Goal: Find specific fact: Find specific fact

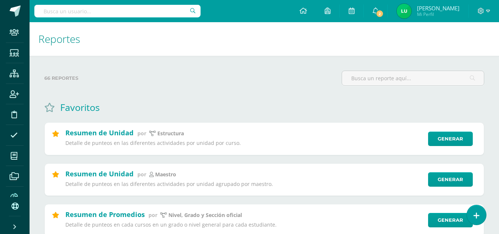
click at [87, 17] on input "text" at bounding box center [117, 11] width 166 height 13
type input "massis"
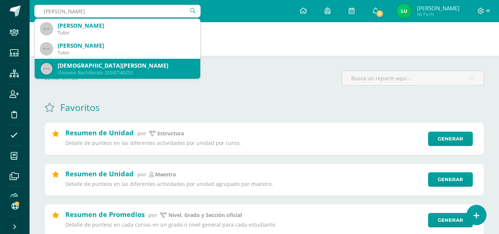
click at [129, 63] on div "Christian Daniel Massis Guerra" at bounding box center [126, 66] width 137 height 8
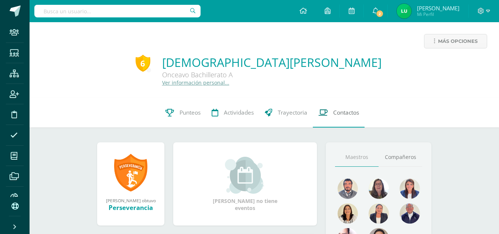
click at [336, 109] on span "Contactos" at bounding box center [346, 113] width 26 height 8
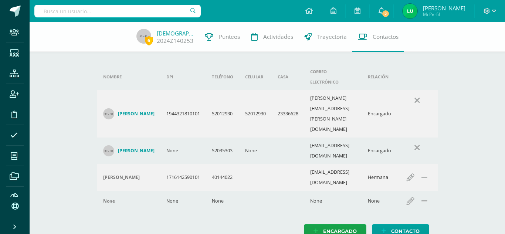
click at [324, 90] on td "tito.massis@gmail.com" at bounding box center [333, 113] width 58 height 47
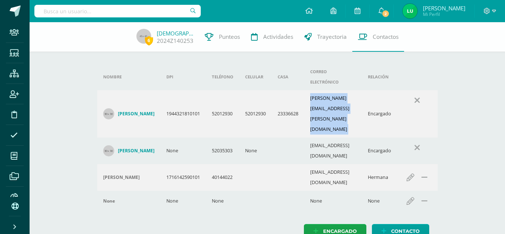
click at [324, 90] on td "tito.massis@gmail.com" at bounding box center [333, 113] width 58 height 47
copy td "tito.massis@gmail.com"
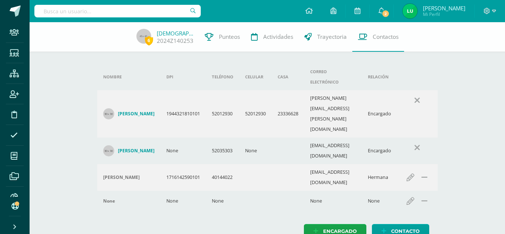
click at [333, 137] on td "ivonnedemassis@gmail.com" at bounding box center [333, 150] width 58 height 27
copy td "ivonnedemassis@gmail.com"
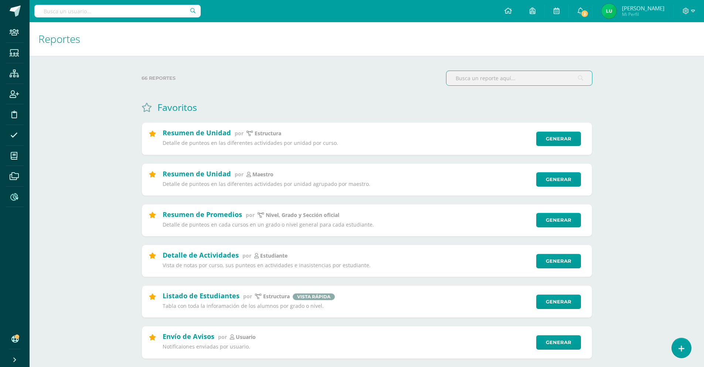
click at [136, 12] on input "text" at bounding box center [117, 11] width 166 height 13
type input "valdes"
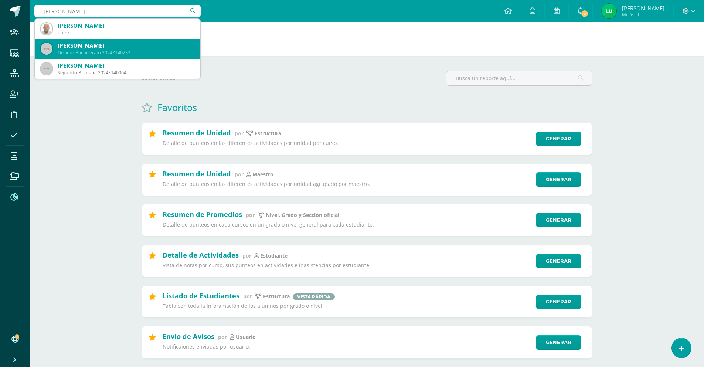
click at [123, 49] on div "Juan Esteban Valdez Argueta" at bounding box center [126, 46] width 137 height 8
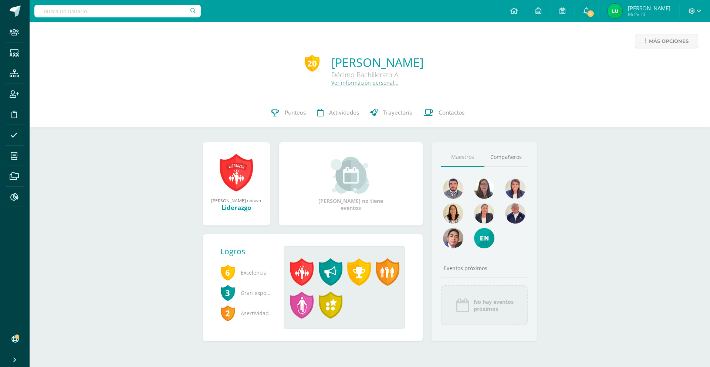
drag, startPoint x: 295, startPoint y: 63, endPoint x: 454, endPoint y: 65, distance: 158.9
click at [454, 65] on div "20 [PERSON_NAME] Décimo Bachillerato A Ver información personal..." at bounding box center [369, 70] width 668 height 32
copy link "[PERSON_NAME]"
click at [353, 82] on link "Ver información personal..." at bounding box center [364, 82] width 67 height 7
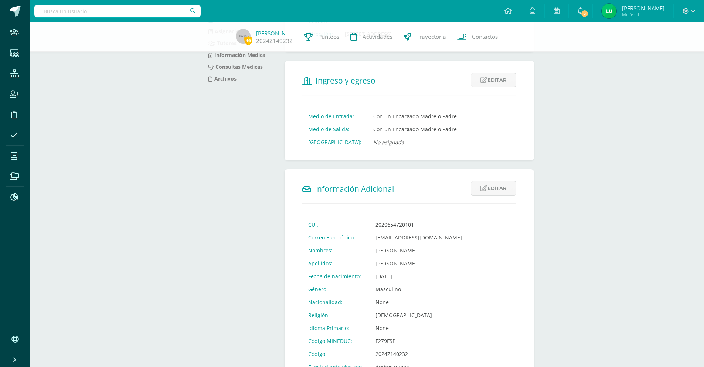
scroll to position [148, 0]
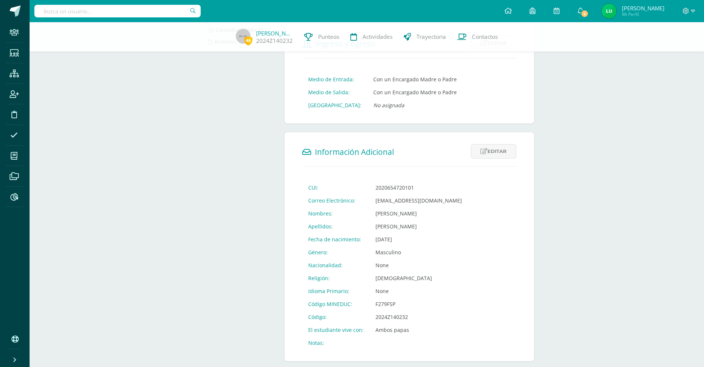
click at [386, 310] on td "F279FSP" at bounding box center [419, 304] width 98 height 13
copy td "F279FSP"
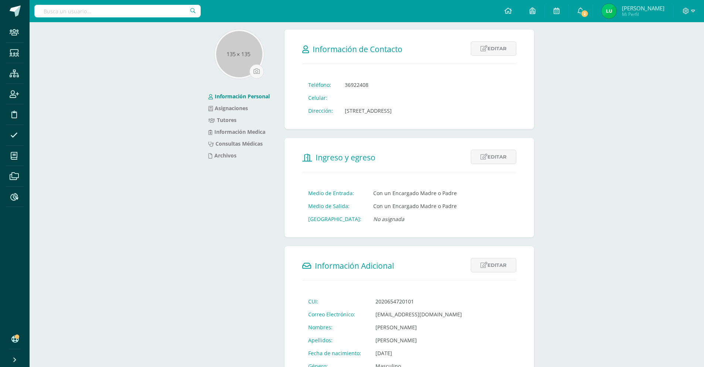
scroll to position [0, 0]
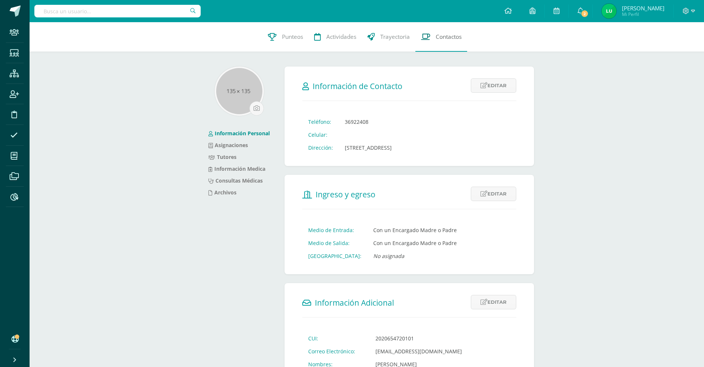
click at [445, 41] on span "Contactos" at bounding box center [449, 37] width 26 height 8
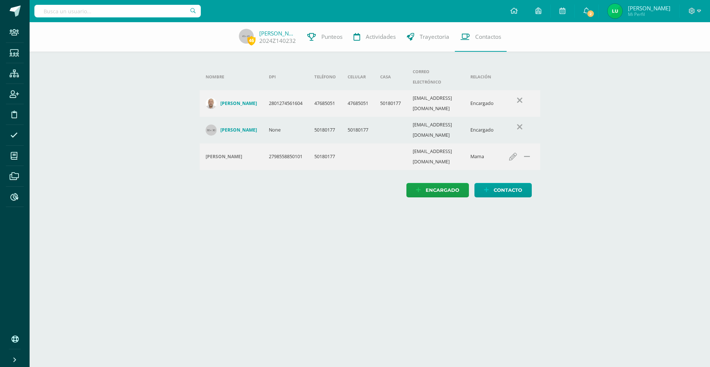
click at [240, 127] on h4 "[PERSON_NAME]" at bounding box center [238, 130] width 37 height 6
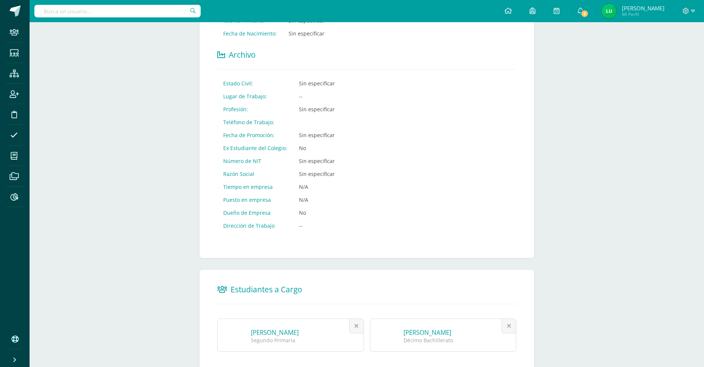
scroll to position [327, 0]
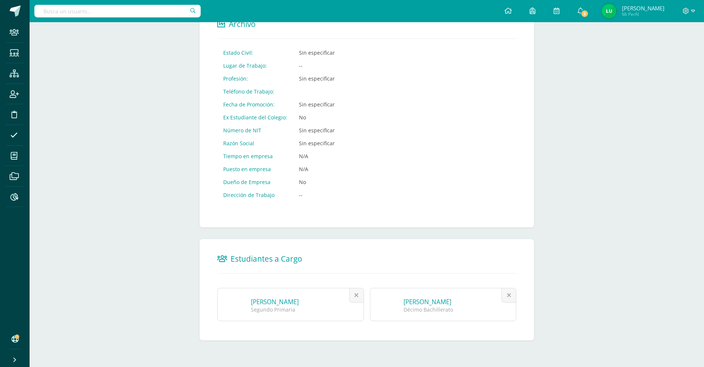
click at [292, 302] on link "[PERSON_NAME]" at bounding box center [275, 302] width 48 height 9
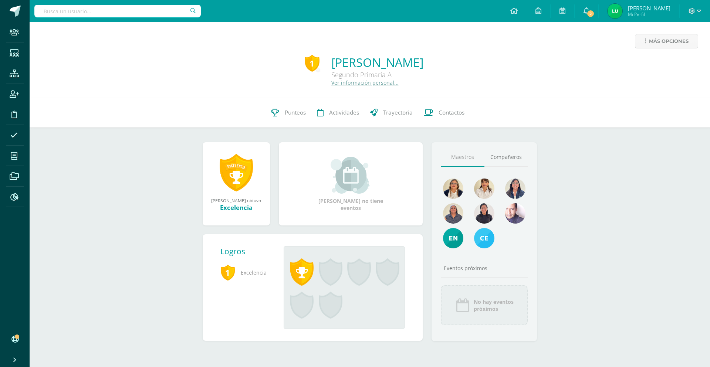
drag, startPoint x: 316, startPoint y: 60, endPoint x: 452, endPoint y: 65, distance: 136.5
click at [452, 65] on div "1 [PERSON_NAME] Segundo Primaria A Ver información personal..." at bounding box center [369, 70] width 668 height 32
copy link "[PERSON_NAME]"
click at [331, 85] on link "Ver información personal..." at bounding box center [364, 82] width 67 height 7
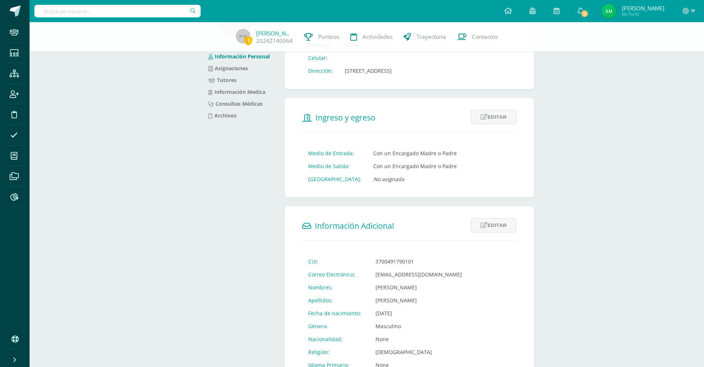
scroll to position [173, 0]
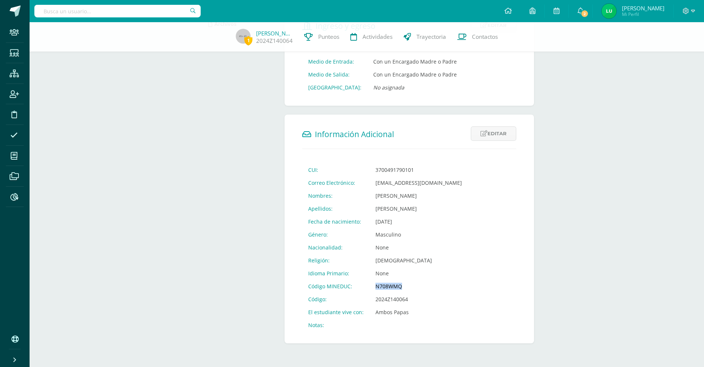
drag, startPoint x: 393, startPoint y: 286, endPoint x: 377, endPoint y: 286, distance: 15.9
click at [377, 286] on td "N708WMQ" at bounding box center [419, 286] width 98 height 13
copy td "N708WMQ"
